Goal: Information Seeking & Learning: Check status

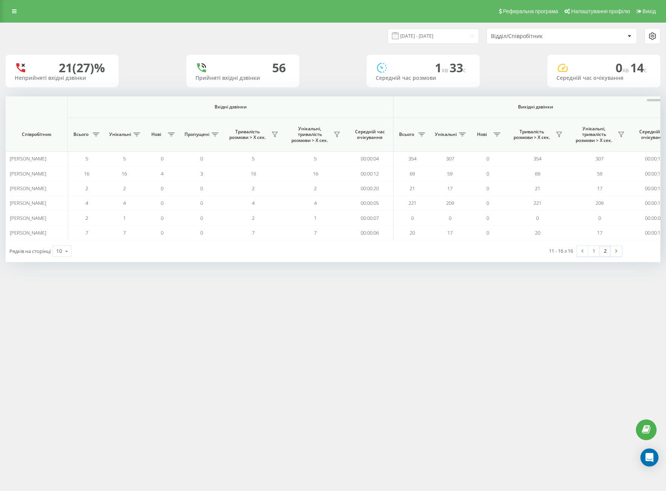
click at [415, 38] on input "[DATE] - [DATE]" at bounding box center [433, 36] width 91 height 15
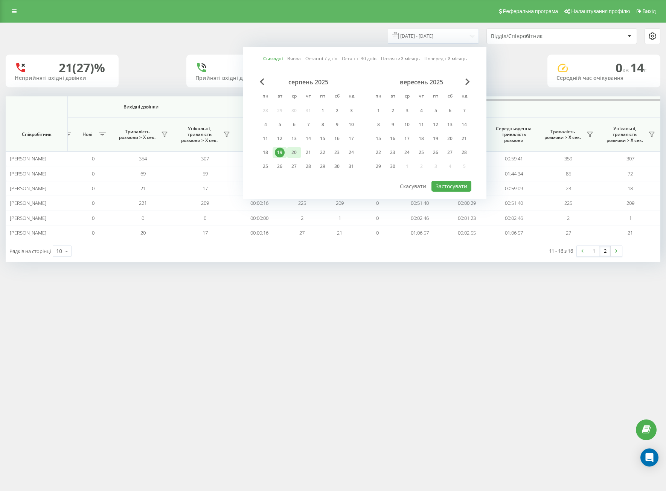
click at [294, 156] on div "20" at bounding box center [294, 153] width 10 height 10
drag, startPoint x: 456, startPoint y: 194, endPoint x: 446, endPoint y: 189, distance: 11.6
click at [453, 194] on div "Сьогодні Вчора Останні 7 днів Останні 30 днів Поточний місяць Попередній місяць…" at bounding box center [364, 123] width 243 height 152
click at [446, 189] on button "Застосувати" at bounding box center [451, 186] width 40 height 11
type input "[DATE] - [DATE]"
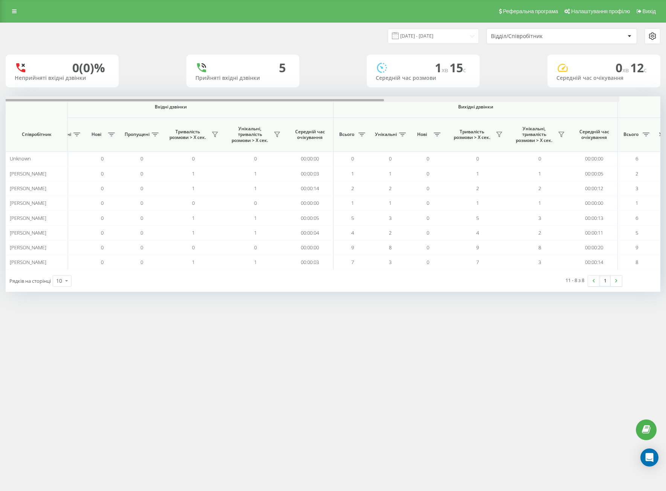
scroll to position [0, 396]
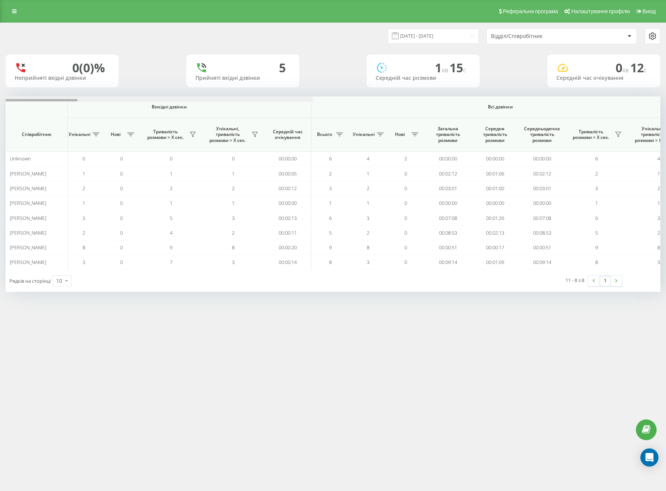
drag, startPoint x: 248, startPoint y: 101, endPoint x: 504, endPoint y: 112, distance: 255.8
click at [499, 111] on div "Вхідні дзвінки Вихідні дзвінки Всі дзвінки Співробітник Всього Унікальні Нові П…" at bounding box center [333, 182] width 655 height 173
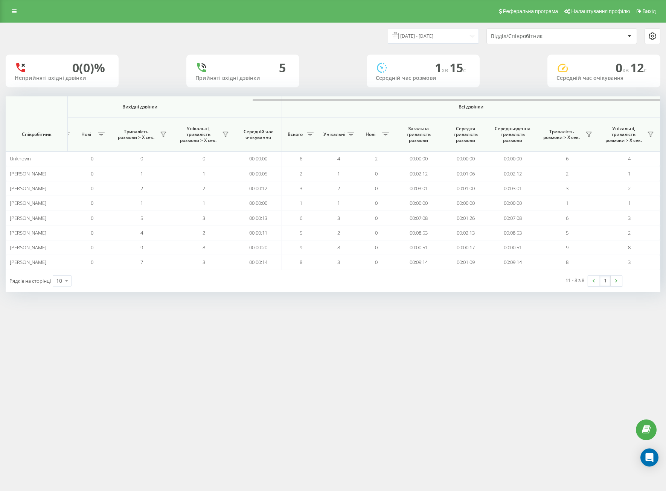
click at [386, 280] on div "11 - 8 з 8 1" at bounding box center [504, 281] width 245 height 22
click at [228, 22] on div "Реферальна програма Налаштування профілю Вихід" at bounding box center [333, 11] width 666 height 23
click at [433, 27] on div "20.08.2025 - 20.08.2025 Відділ/Співробітник" at bounding box center [332, 36] width 665 height 26
click at [433, 30] on input "20.08.2025 - 20.08.2025" at bounding box center [433, 36] width 91 height 15
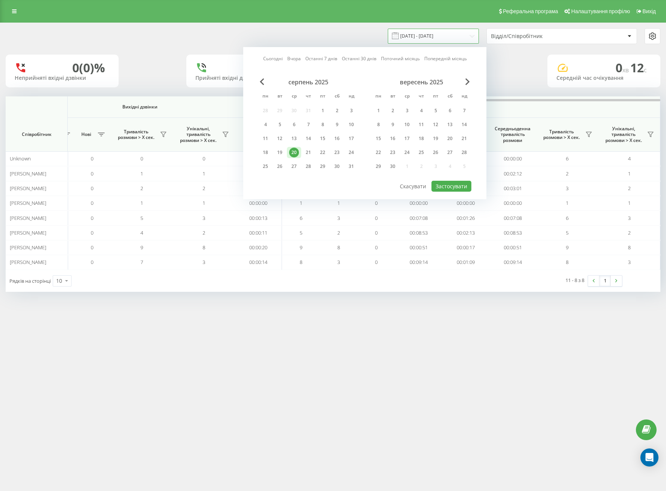
click at [433, 31] on input "20.08.2025 - 20.08.2025" at bounding box center [433, 36] width 91 height 15
click at [311, 155] on div "21" at bounding box center [308, 153] width 10 height 10
click at [299, 149] on div "20" at bounding box center [294, 152] width 14 height 11
click at [460, 180] on div "серпень 2025 пн вт ср чт пт сб нд 28 29 30 31 1 2 3 4 5 6 7 8 9 10 11 12 13 14 …" at bounding box center [364, 129] width 213 height 102
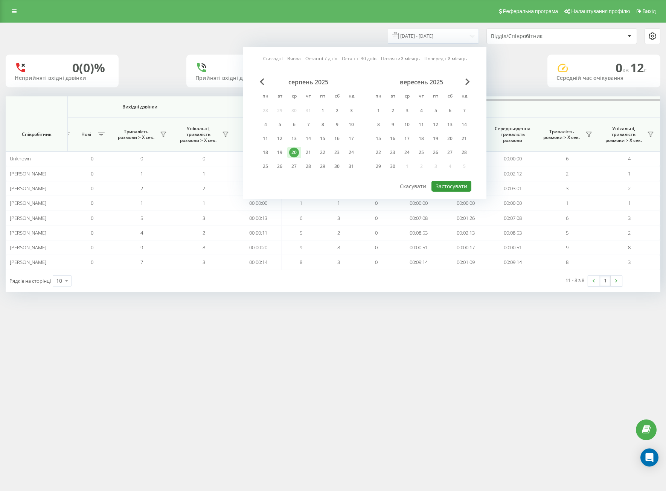
click at [460, 181] on button "Застосувати" at bounding box center [451, 186] width 40 height 11
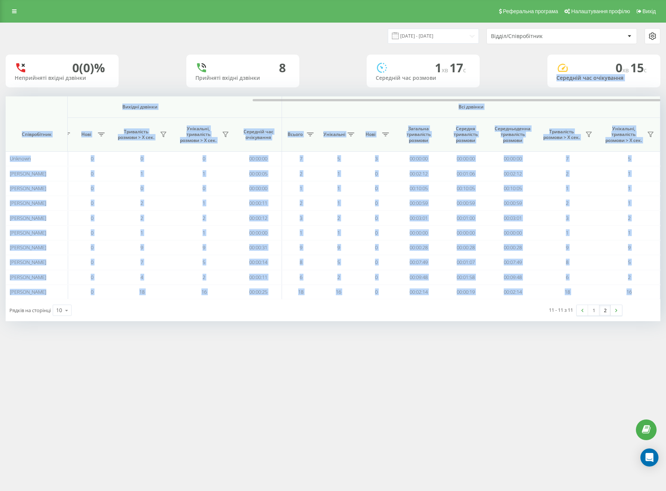
drag, startPoint x: 261, startPoint y: 99, endPoint x: 582, endPoint y: 82, distance: 321.6
click at [578, 81] on div "20.08.2025 - 20.08.2025 Відділ/Співробітник 0 (0)% Неприйняті вхідні дзвінки 8 …" at bounding box center [333, 172] width 655 height 298
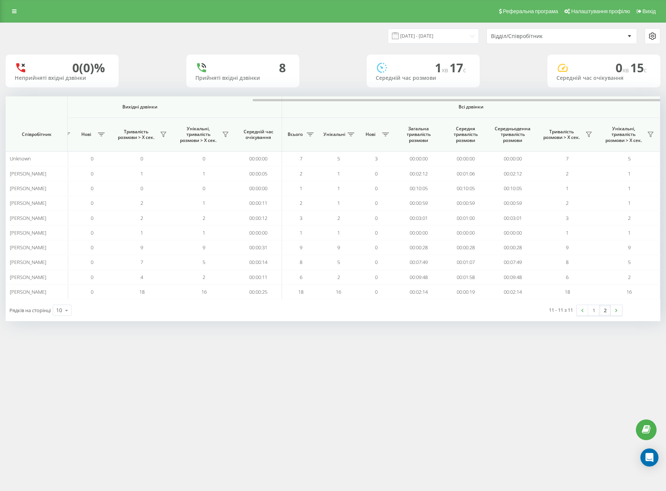
click at [406, 375] on div "Реферальна програма Налаштування профілю Вихід 20.08.2025 - 20.08.2025 Відділ/С…" at bounding box center [333, 245] width 666 height 491
click at [512, 372] on div "Реферальна програма Налаштування профілю Вихід 20.08.2025 - 20.08.2025 Відділ/С…" at bounding box center [333, 245] width 666 height 491
click at [421, 35] on input "20.08.2025 - 20.08.2025" at bounding box center [431, 36] width 91 height 15
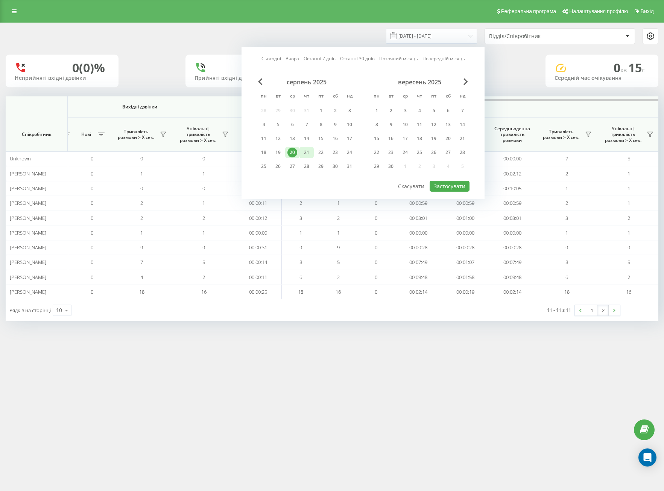
click at [301, 152] on div "21" at bounding box center [307, 152] width 14 height 11
click at [291, 153] on div "20" at bounding box center [293, 153] width 10 height 10
click at [449, 190] on button "Застосувати" at bounding box center [450, 186] width 40 height 11
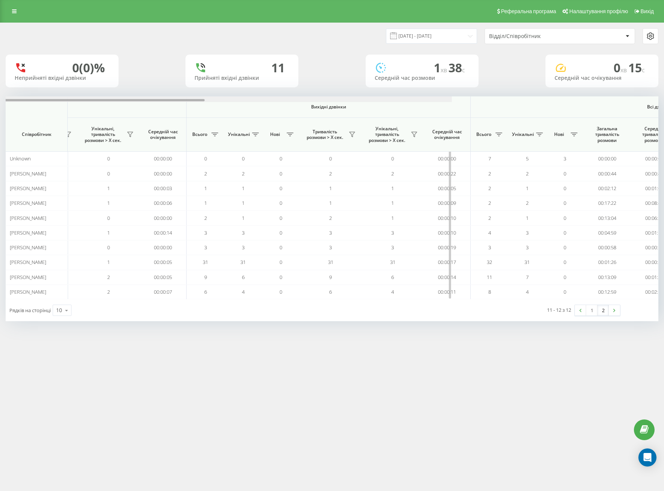
drag, startPoint x: 379, startPoint y: 99, endPoint x: 600, endPoint y: 100, distance: 221.7
click at [452, 97] on div at bounding box center [125, 99] width 653 height 6
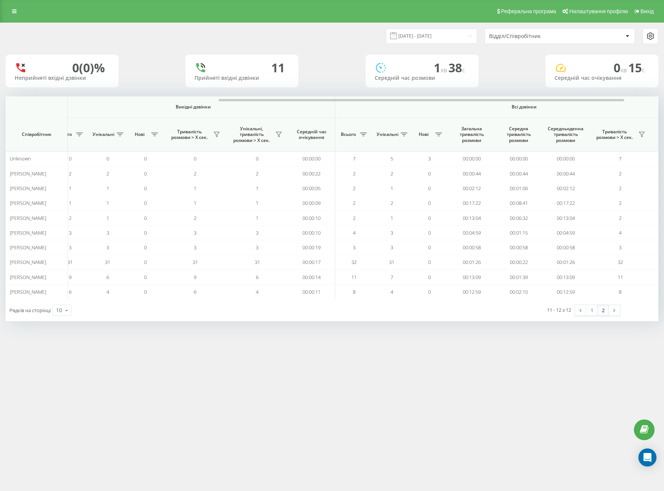
click at [472, 354] on div "Реферальна програма Налаштування профілю Вихід 20.08.2025 - 20.08.2025 Відділ/С…" at bounding box center [332, 245] width 664 height 491
drag, startPoint x: 6, startPoint y: 9, endPoint x: 16, endPoint y: 11, distance: 10.6
click at [6, 9] on div "Реферальна програма Налаштування профілю Вихід" at bounding box center [332, 11] width 664 height 23
click at [17, 12] on link at bounding box center [15, 11] width 14 height 11
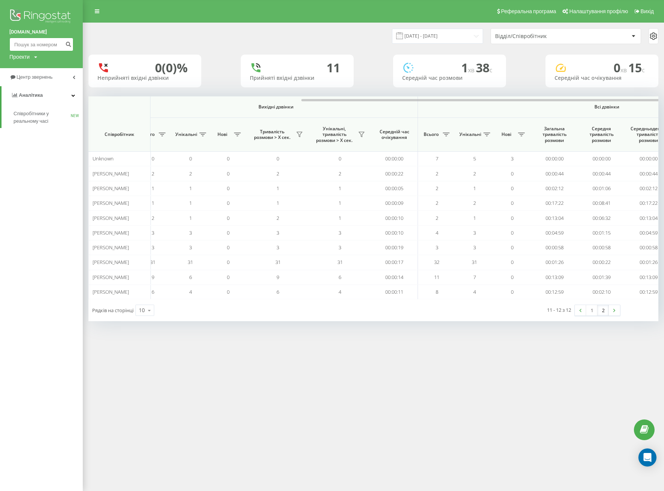
click at [43, 43] on input at bounding box center [41, 45] width 64 height 14
paste input "+380674578194"
drag, startPoint x: 17, startPoint y: 45, endPoint x: 56, endPoint y: 86, distance: 57.2
click at [17, 45] on input "+380674578194" at bounding box center [41, 45] width 64 height 14
click at [47, 51] on input "380674578194" at bounding box center [41, 45] width 64 height 14
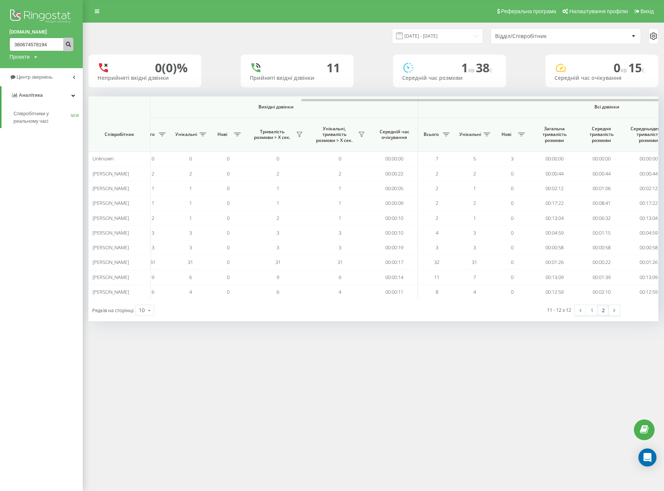
type input "380674578194"
click at [69, 44] on icon "submit" at bounding box center [68, 43] width 6 height 5
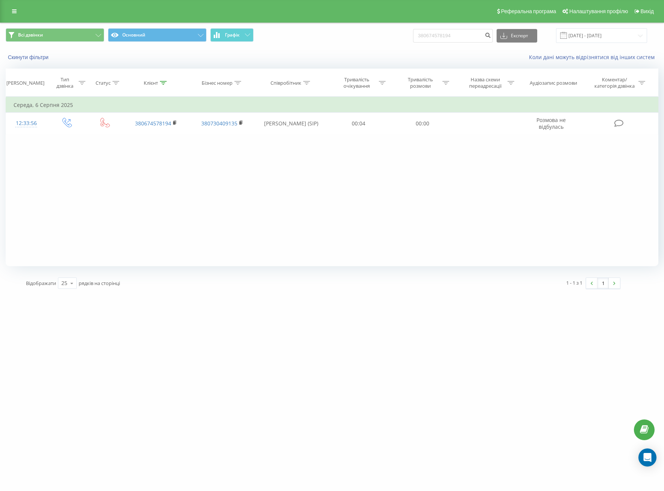
click at [21, 15] on div "Реферальна програма Налаштування профілю Вихід" at bounding box center [332, 11] width 664 height 23
click at [20, 15] on link at bounding box center [15, 11] width 14 height 11
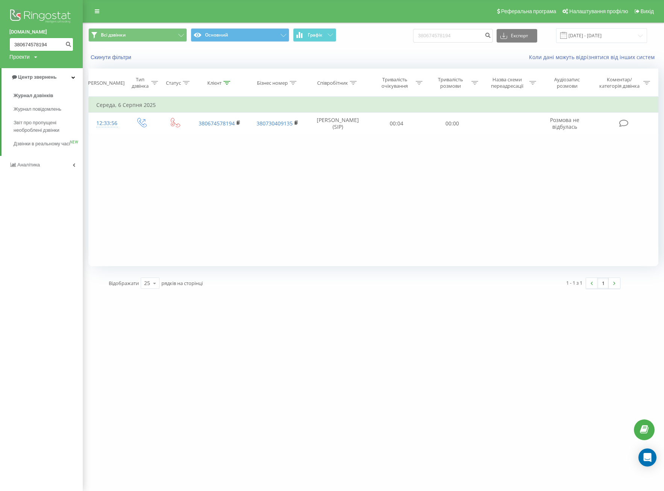
click at [44, 45] on input "380674578194" at bounding box center [41, 45] width 64 height 14
drag, startPoint x: 51, startPoint y: 46, endPoint x: -9, endPoint y: 51, distance: 60.1
click at [0, 51] on html "difreight.com 380674578194 Проекти difreight.com Центр звернень Журнал дзвінків…" at bounding box center [332, 245] width 664 height 491
paste input "+380504800339"
drag, startPoint x: 18, startPoint y: 43, endPoint x: 25, endPoint y: 68, distance: 25.5
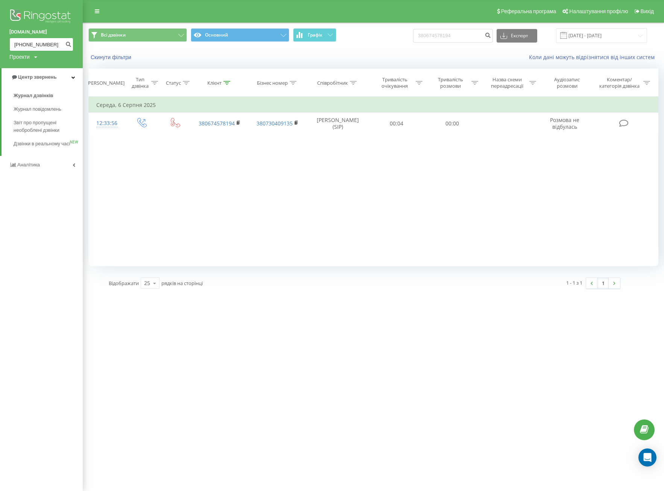
click at [18, 46] on input "+380504800339" at bounding box center [41, 45] width 64 height 14
type input "380504800339"
click at [69, 44] on icon "submit" at bounding box center [68, 43] width 6 height 5
